Goal: Information Seeking & Learning: Check status

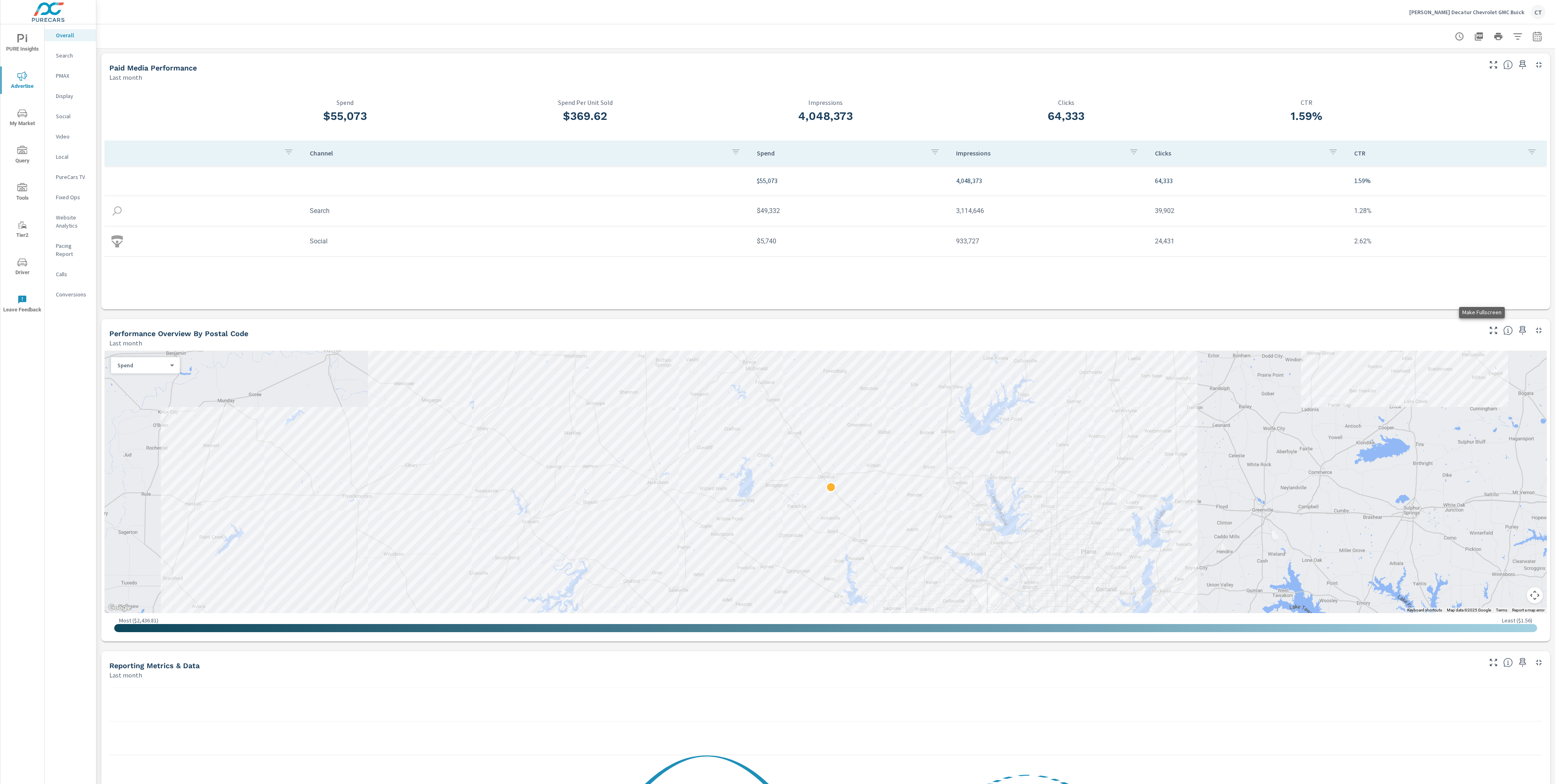
click at [1489, 330] on icon "button" at bounding box center [1493, 330] width 10 height 10
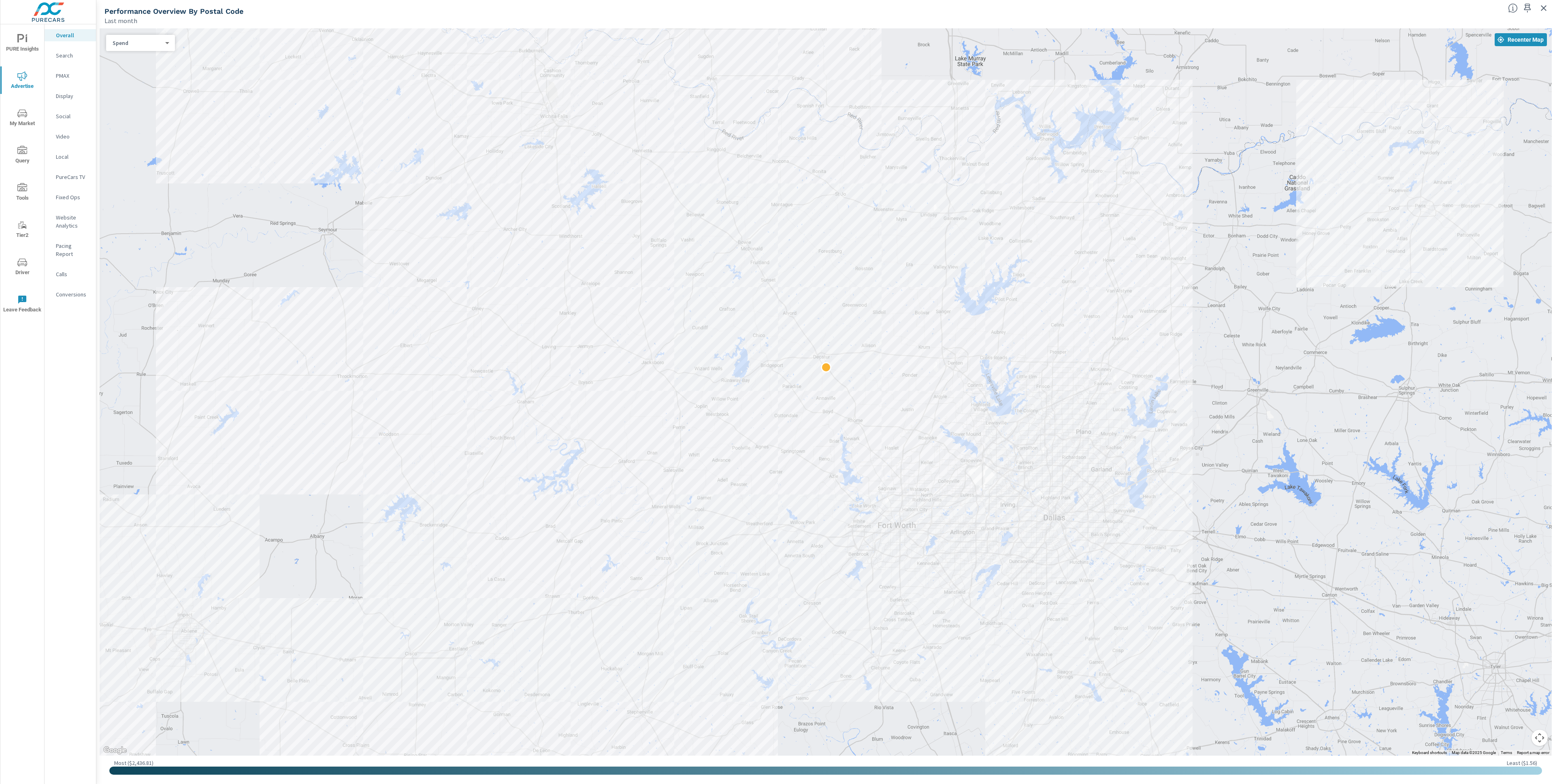
drag, startPoint x: 1149, startPoint y: 650, endPoint x: 1090, endPoint y: 590, distance: 84.1
click at [1090, 590] on div at bounding box center [1210, 581] width 778 height 437
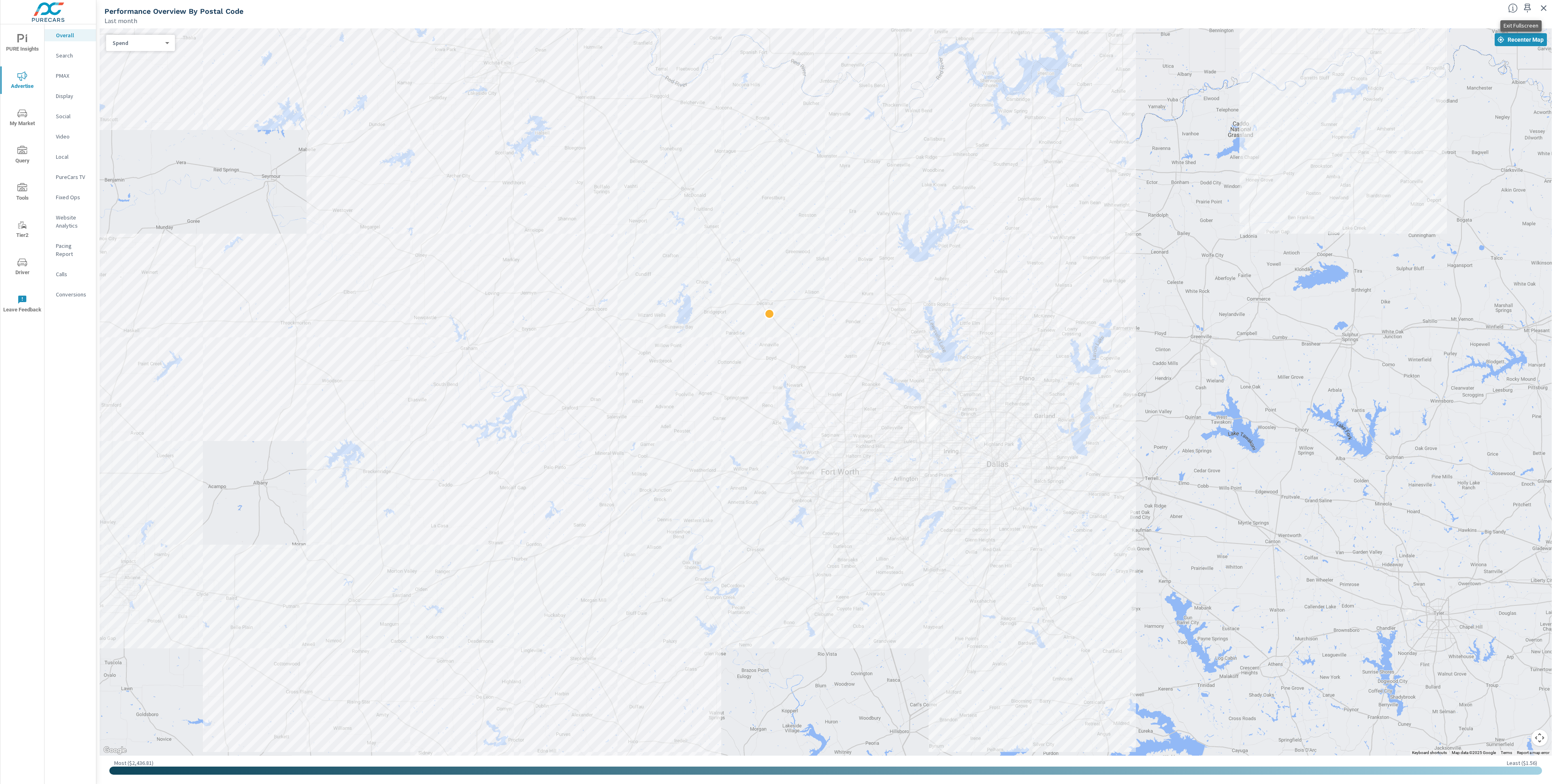
click at [1547, 8] on icon "button" at bounding box center [1544, 8] width 10 height 10
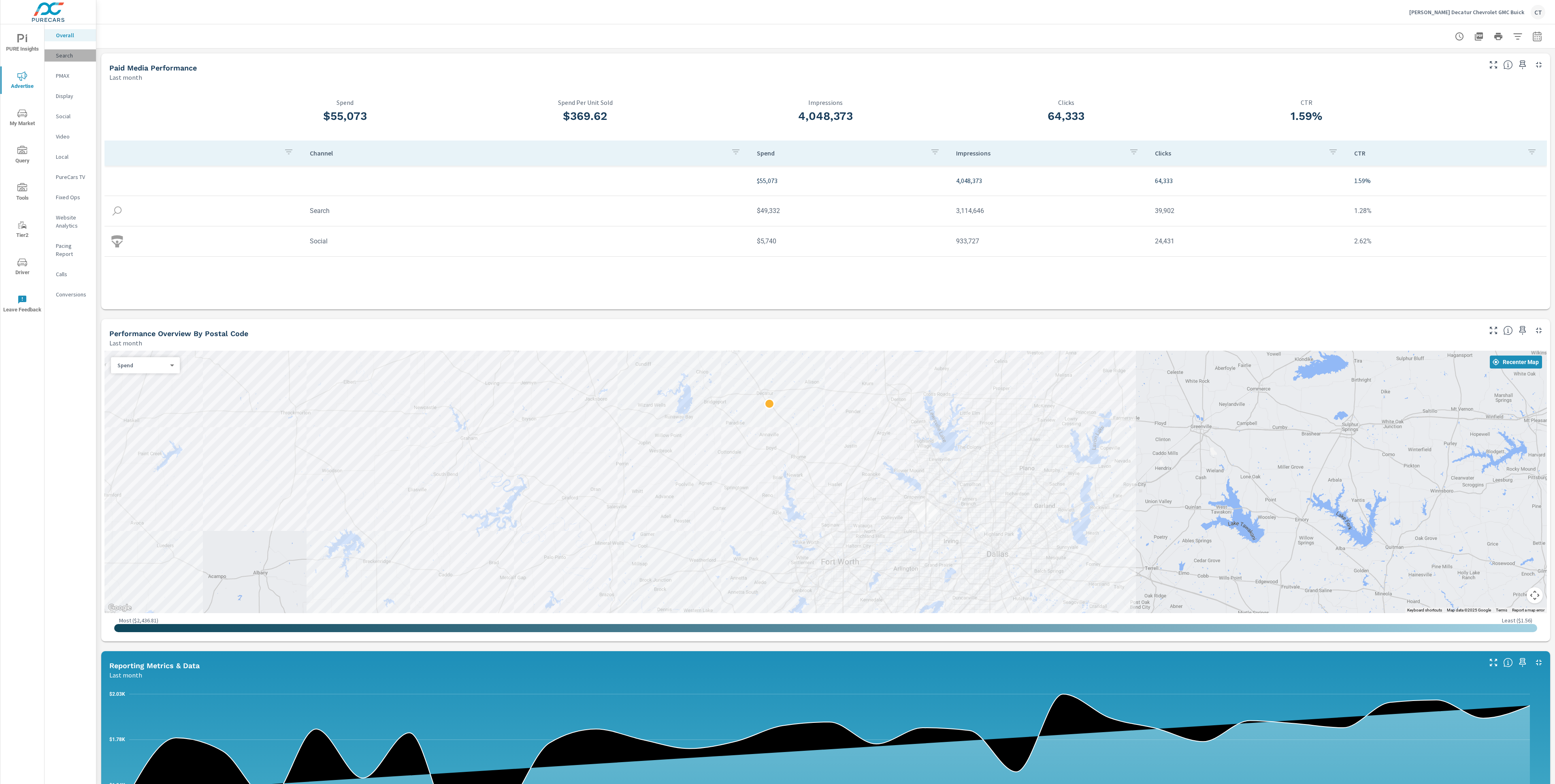
click at [69, 51] on p "Search" at bounding box center [73, 55] width 34 height 8
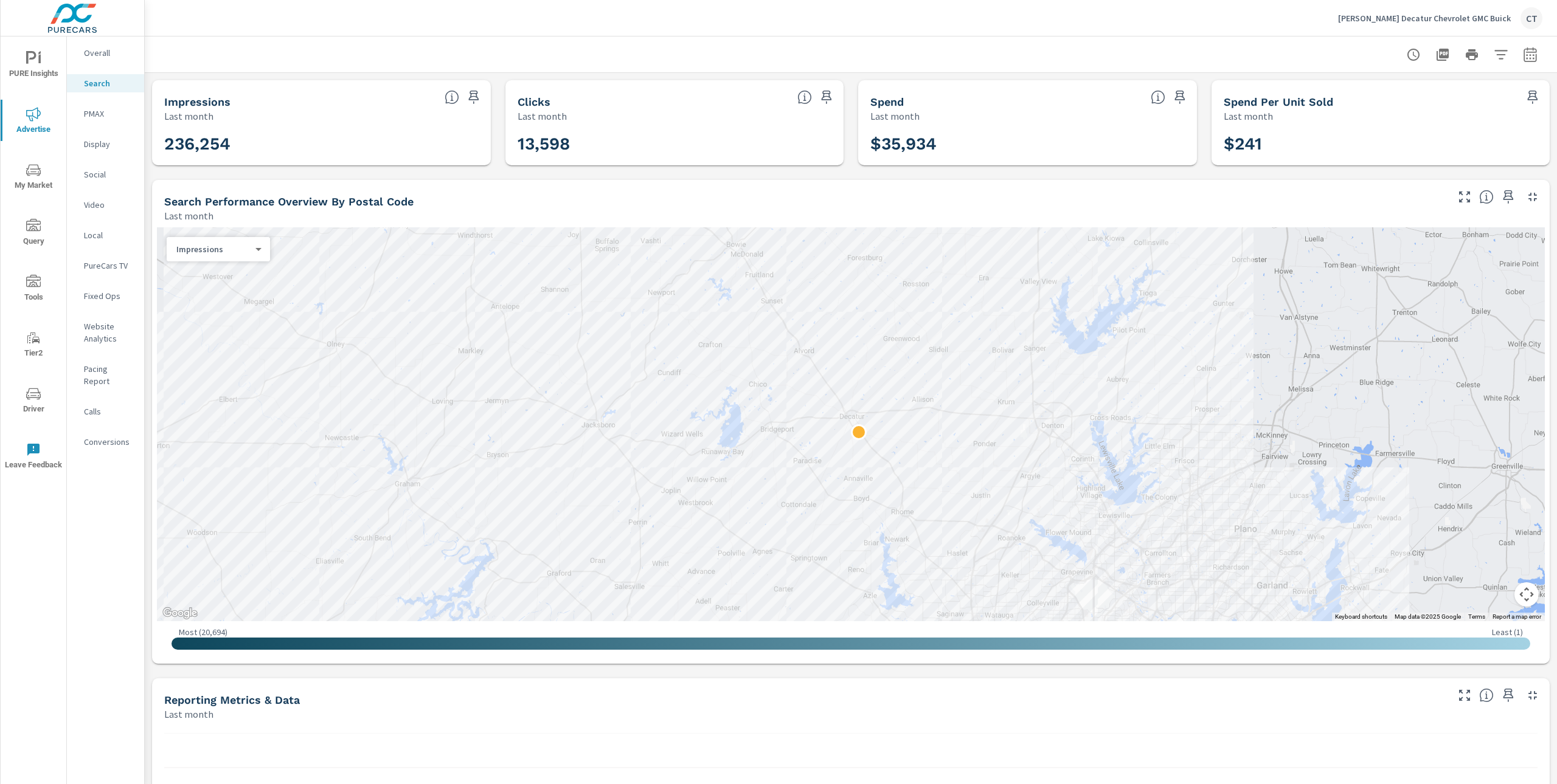
click at [1526, 54] on icon "button" at bounding box center [1530, 56] width 8 height 5
click at [1433, 95] on div "Custom [DATE] Last week Last 7 days Last 14 days Last 30 days Last 45 days Last…" at bounding box center [1421, 105] width 131 height 34
click at [1429, 98] on select "Custom [DATE] Last week Last 7 days Last 14 days Last 30 days Last 45 days Last…" at bounding box center [1421, 105] width 122 height 24
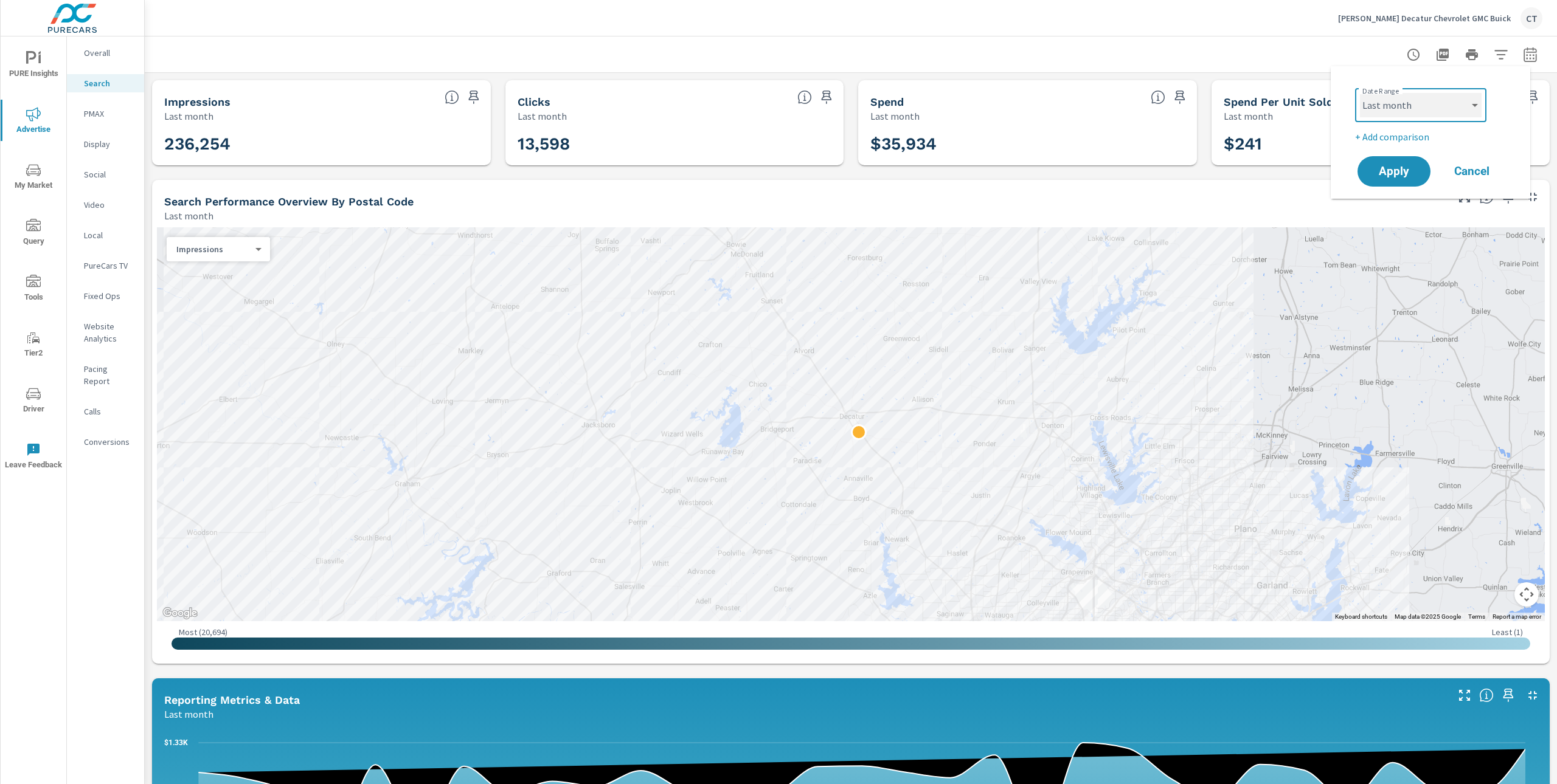
select select "Month to date"
click at [1409, 136] on p "+ Add comparison" at bounding box center [1434, 137] width 156 height 15
click at [1433, 165] on select "Custom Previous period Previous month Previous year" at bounding box center [1421, 159] width 122 height 24
select select "Previous month"
click at [1402, 203] on span "Apply" at bounding box center [1394, 206] width 50 height 12
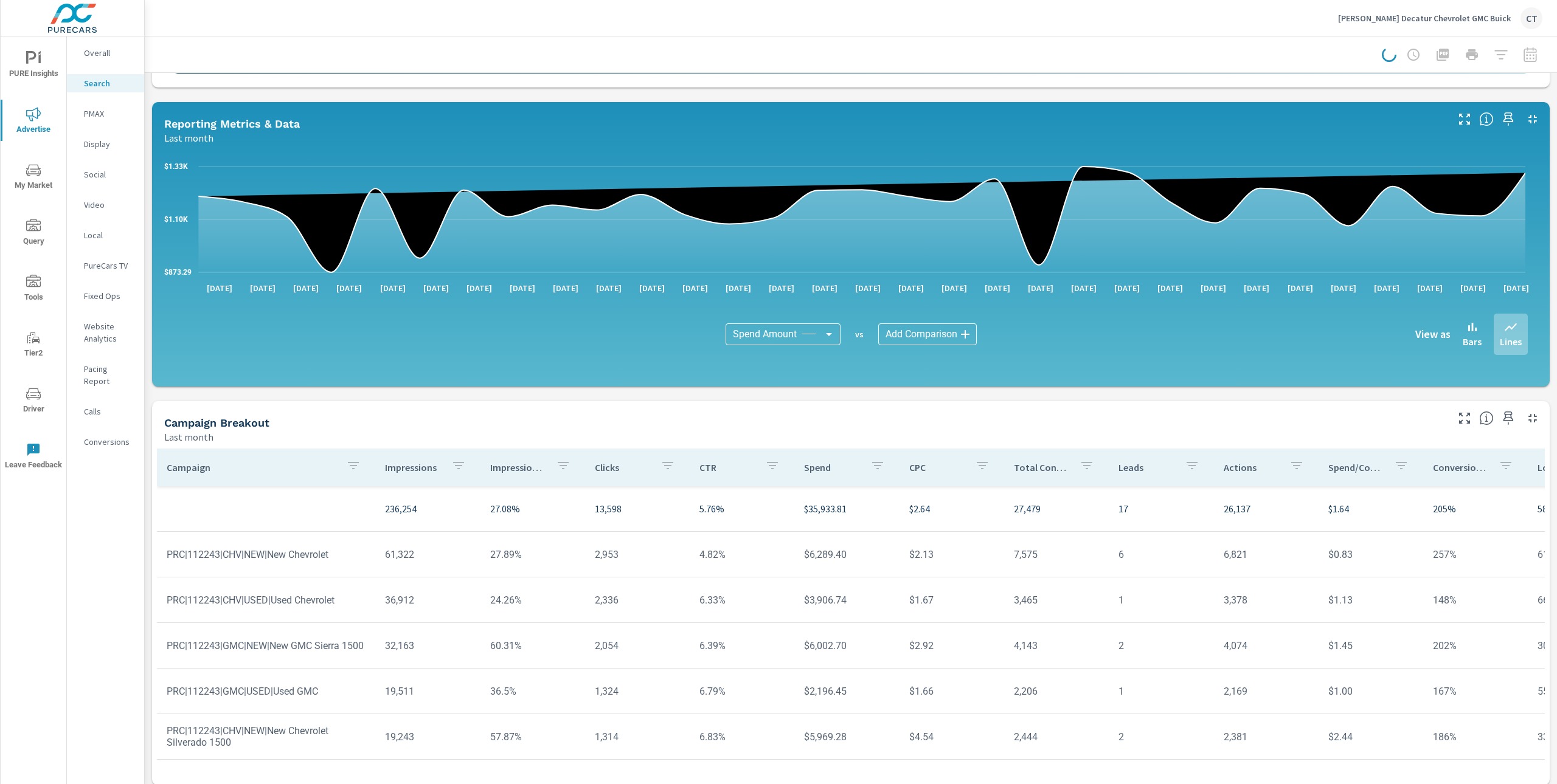
scroll to position [585, 0]
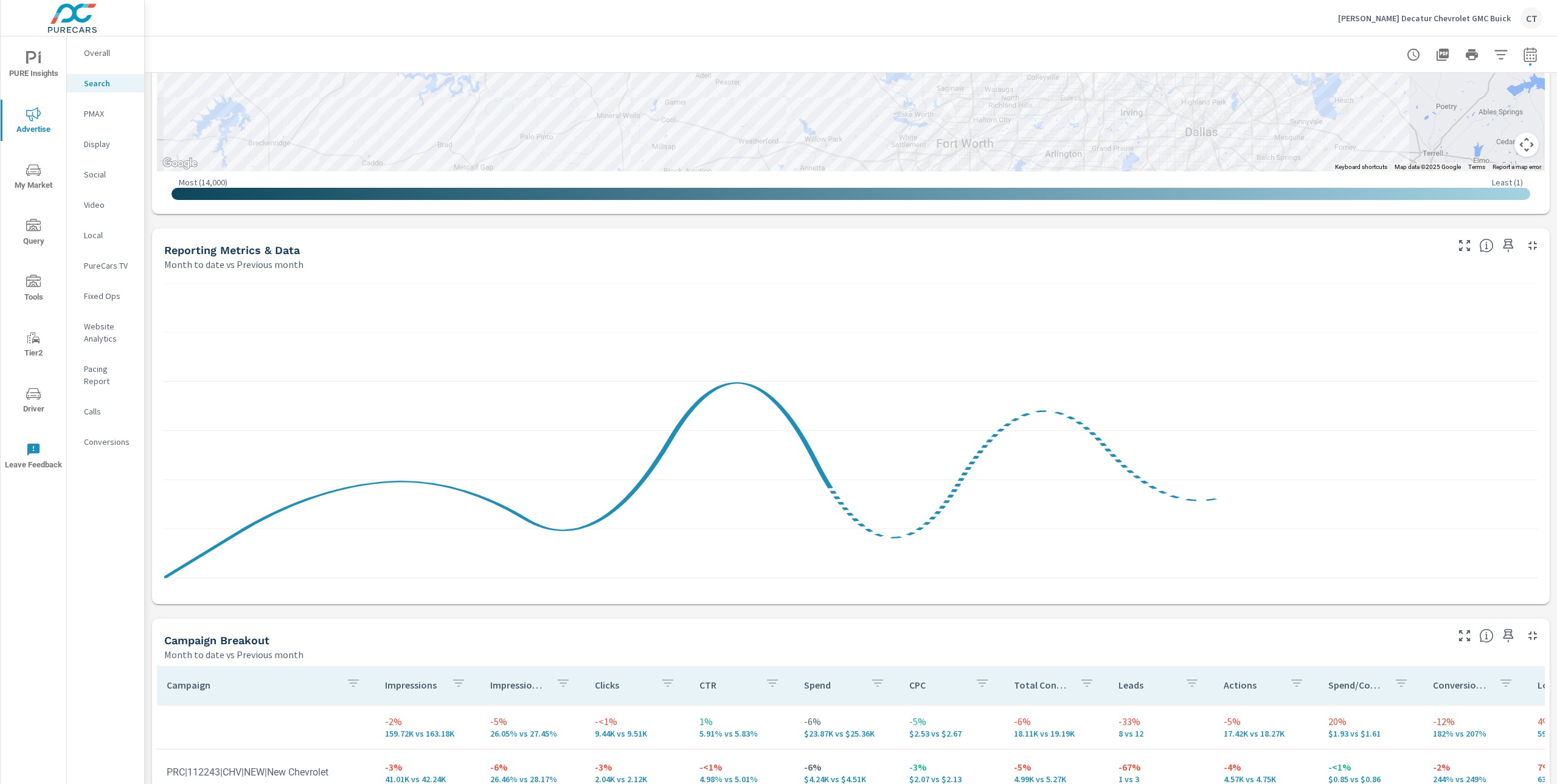
scroll to position [980, 0]
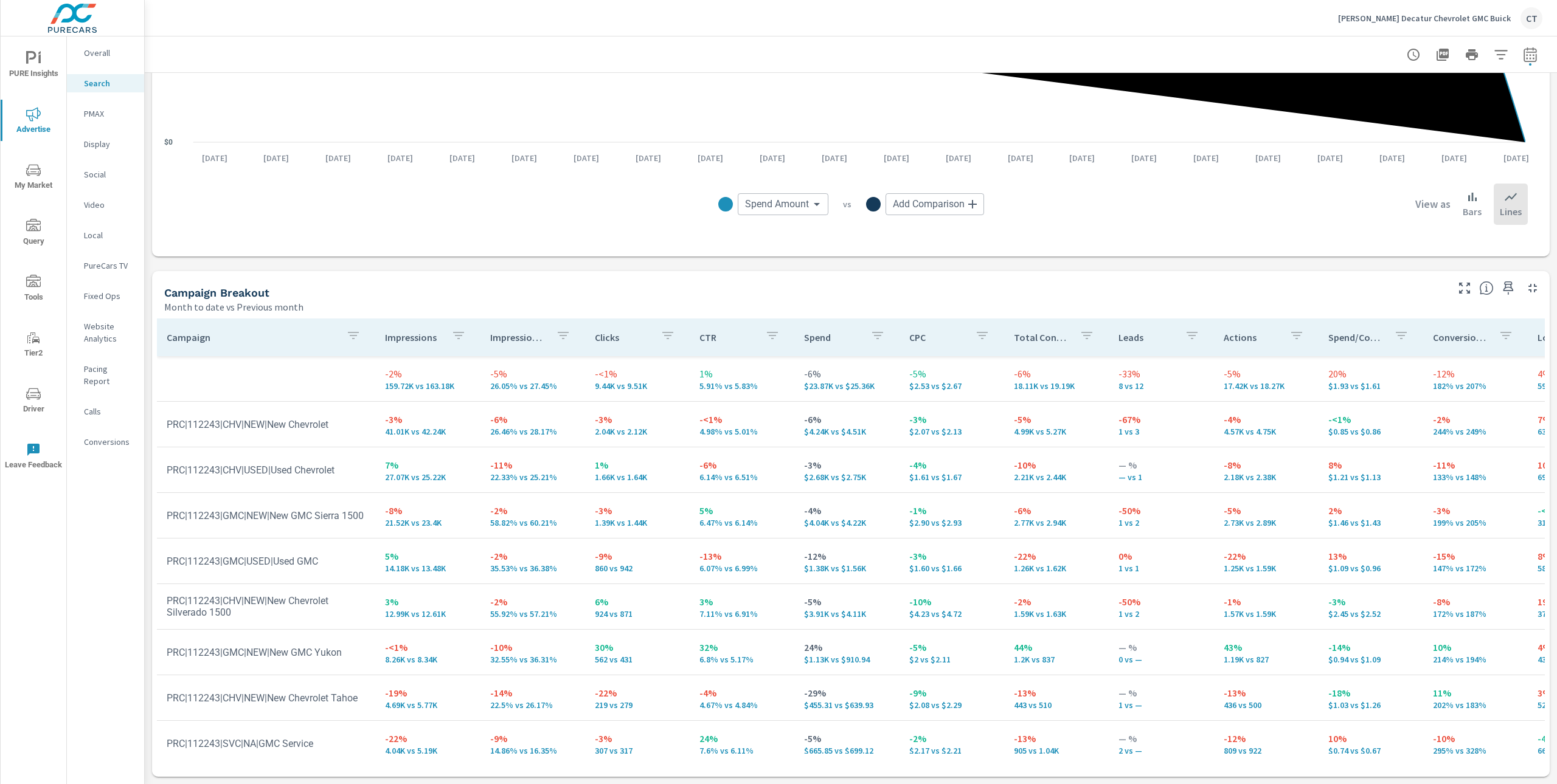
click at [507, 335] on p "Impression Share" at bounding box center [519, 337] width 56 height 12
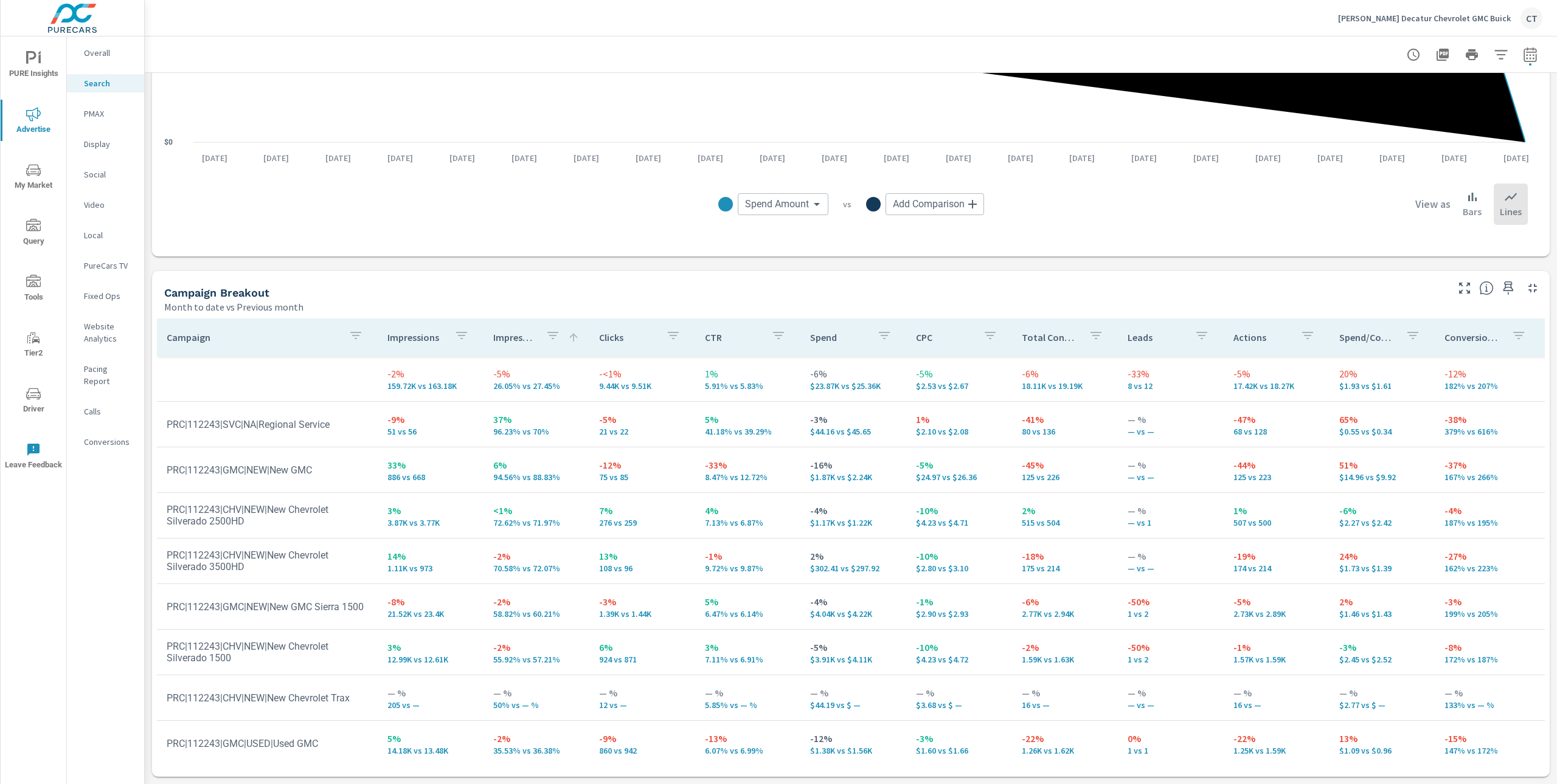
click at [26, 398] on icon "nav menu" at bounding box center [34, 394] width 15 height 15
